Goal: Navigation & Orientation: Find specific page/section

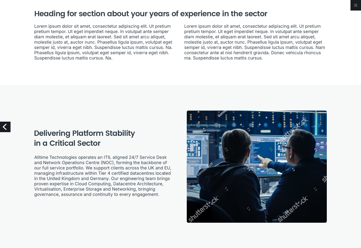
scroll to position [112, 0]
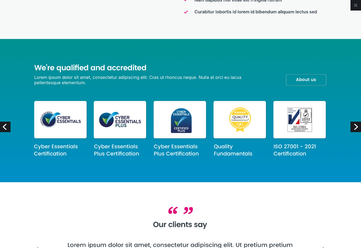
scroll to position [640, 0]
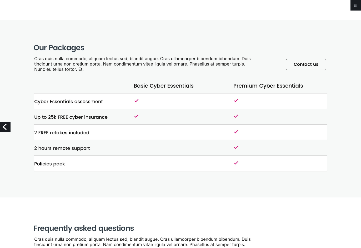
scroll to position [579, 0]
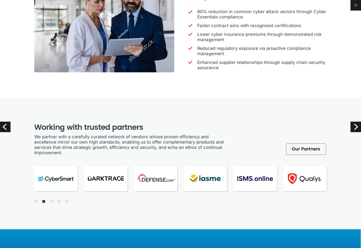
scroll to position [769, 0]
